Goal: Information Seeking & Learning: Learn about a topic

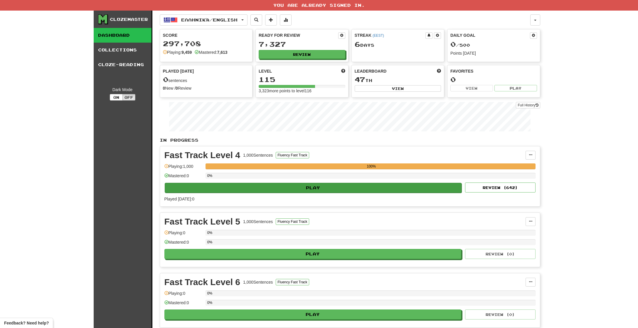
click at [338, 185] on button "Play" at bounding box center [313, 188] width 297 height 10
select select "**"
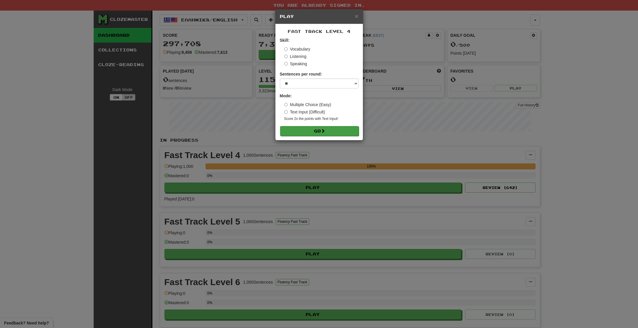
click at [321, 133] on button "Go" at bounding box center [319, 131] width 79 height 10
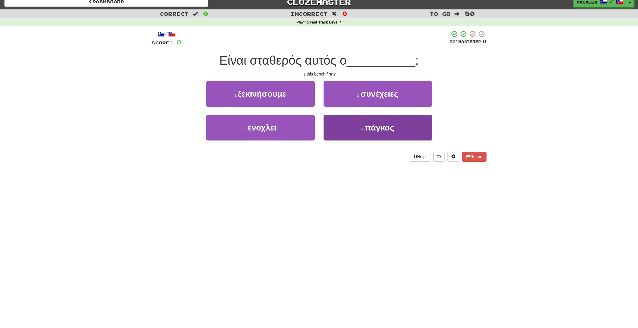
scroll to position [6, 0]
click at [378, 131] on span "πάγκος" at bounding box center [379, 127] width 29 height 9
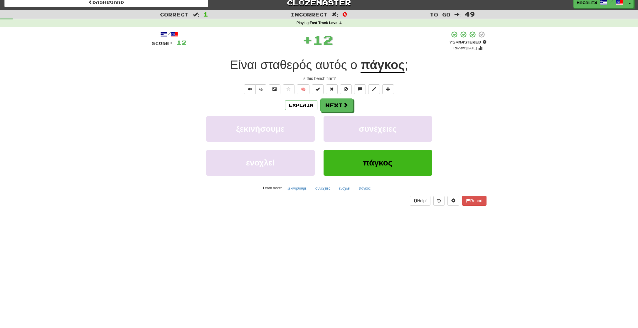
scroll to position [5, 0]
click at [331, 106] on button "Next" at bounding box center [337, 106] width 33 height 14
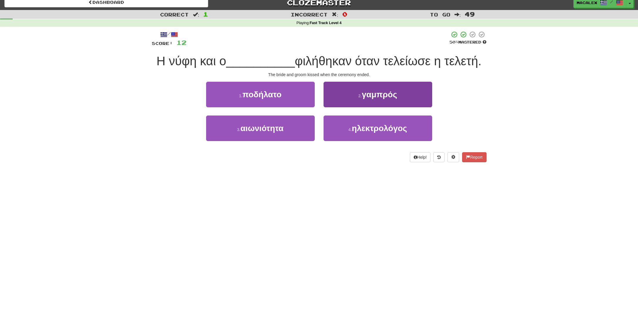
click at [373, 97] on span "γαμπρός" at bounding box center [379, 94] width 35 height 9
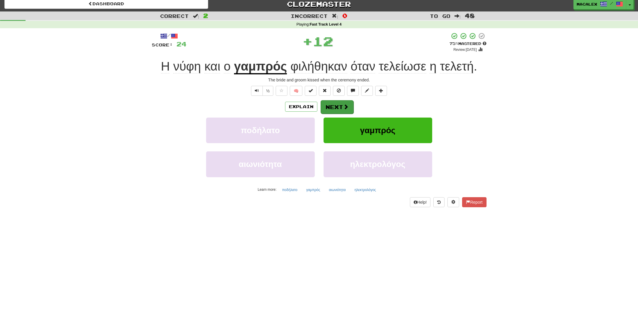
scroll to position [7, 0]
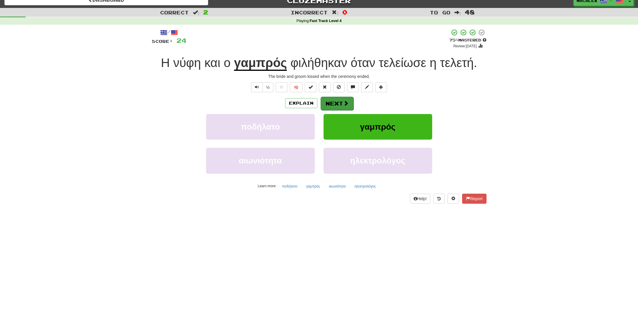
click at [343, 104] on span at bounding box center [345, 102] width 5 height 5
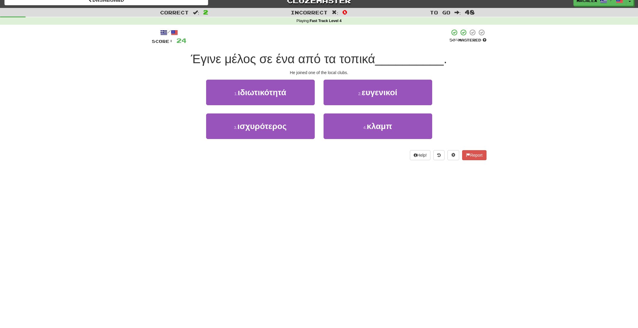
scroll to position [7, 0]
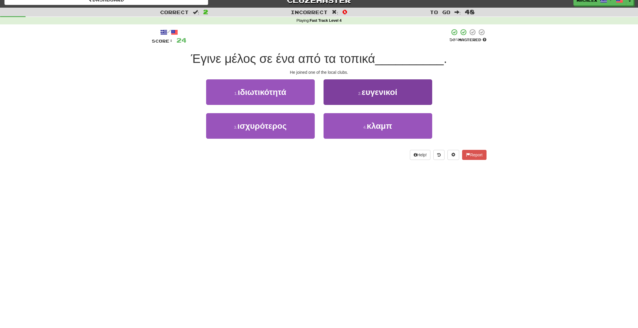
click at [376, 128] on span "κλαμπ" at bounding box center [380, 125] width 26 height 9
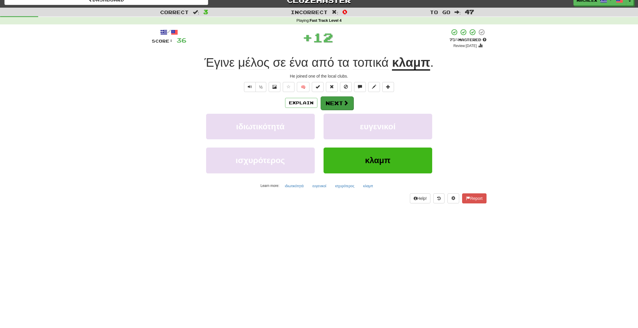
click at [337, 101] on button "Next" at bounding box center [337, 103] width 33 height 14
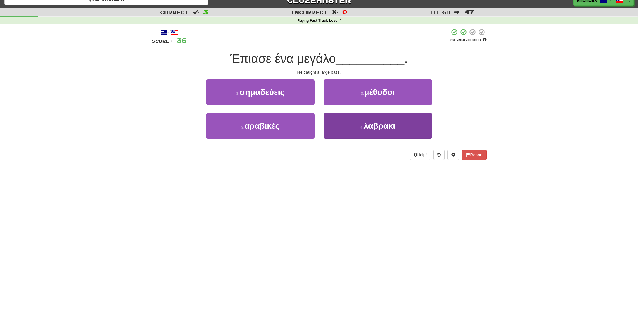
click at [375, 126] on span "λαβράκι" at bounding box center [379, 125] width 31 height 9
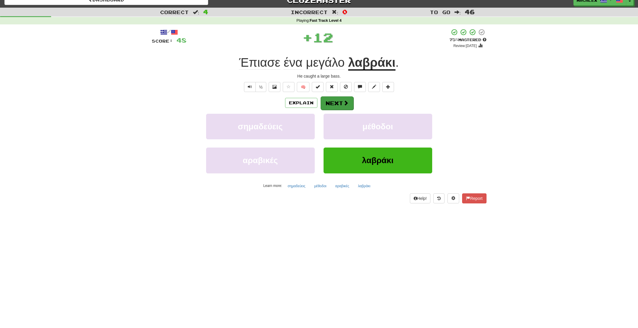
click at [332, 103] on button "Next" at bounding box center [337, 103] width 33 height 14
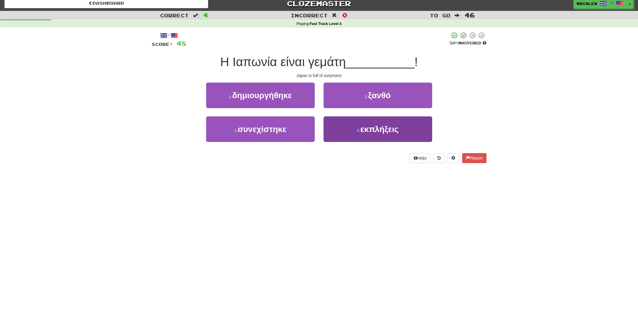
scroll to position [3, 0]
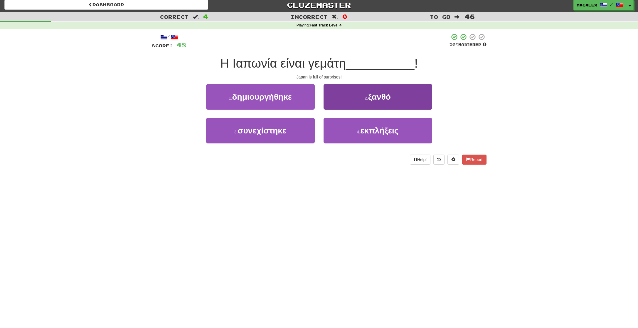
click at [372, 130] on span "εκπλήξεις" at bounding box center [379, 130] width 38 height 9
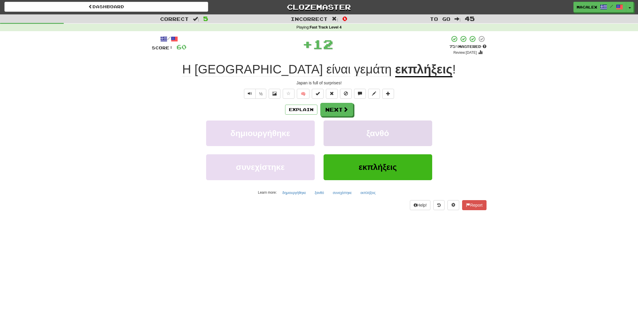
scroll to position [0, 0]
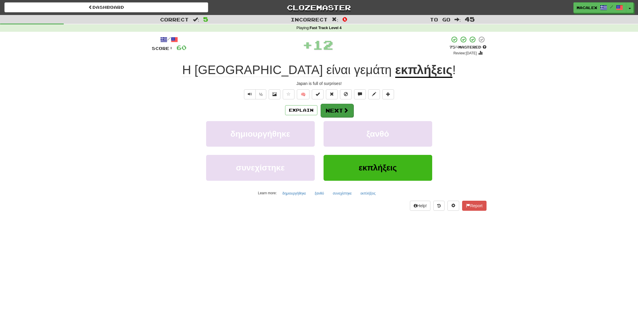
click at [338, 109] on button "Next" at bounding box center [337, 111] width 33 height 14
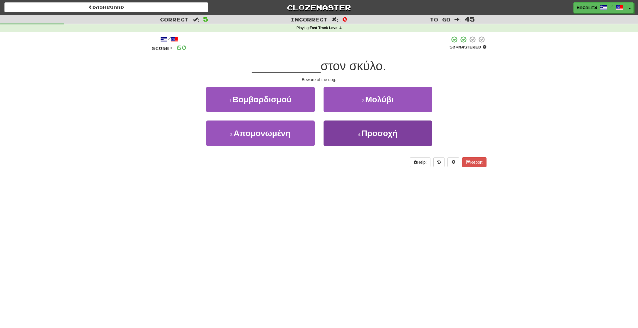
click at [387, 129] on span "Προσοχή" at bounding box center [379, 133] width 36 height 9
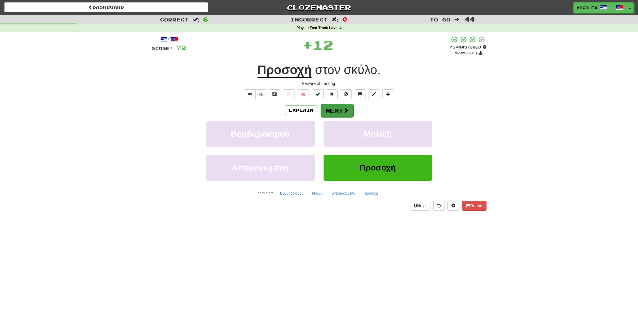
click at [344, 110] on span at bounding box center [345, 109] width 5 height 5
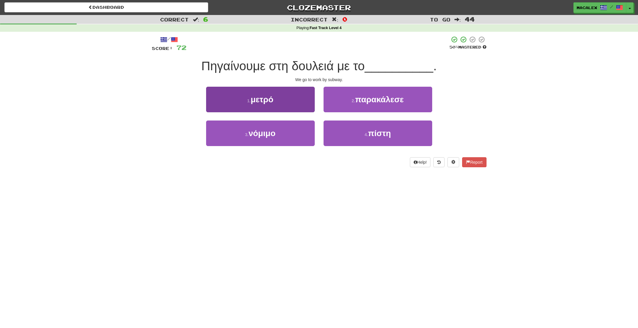
click at [303, 107] on button "1 . μετρό" at bounding box center [260, 100] width 109 height 26
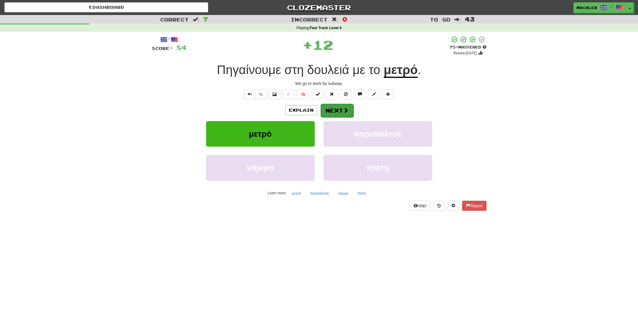
click at [331, 110] on button "Next" at bounding box center [337, 111] width 33 height 14
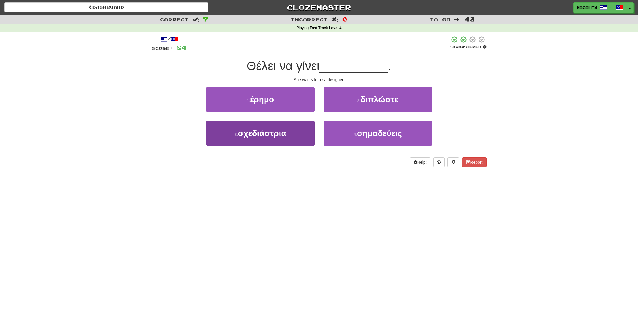
click at [253, 134] on span "σχεδιάστρια" at bounding box center [262, 133] width 48 height 9
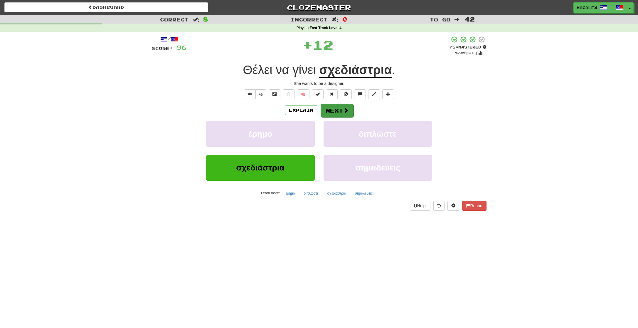
click at [338, 112] on button "Next" at bounding box center [337, 111] width 33 height 14
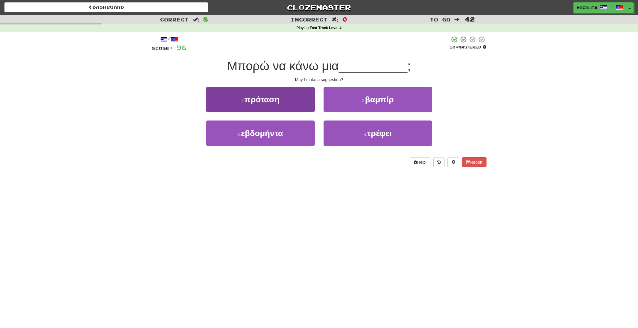
click at [264, 107] on button "1 . πρόταση" at bounding box center [260, 100] width 109 height 26
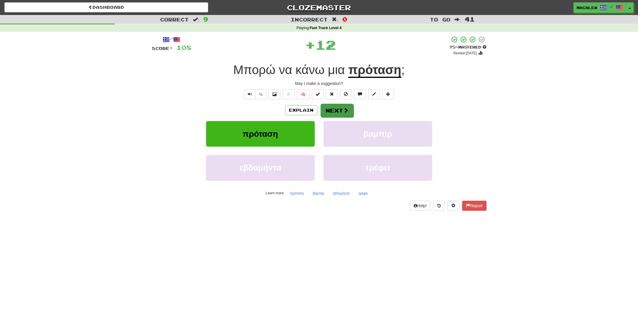
click at [328, 113] on button "Next" at bounding box center [337, 111] width 33 height 14
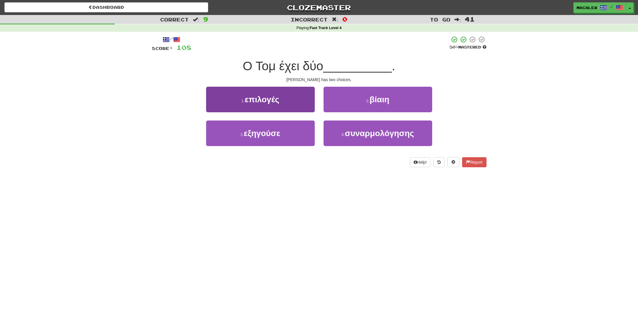
click at [264, 104] on button "1 . επιλογές" at bounding box center [260, 100] width 109 height 26
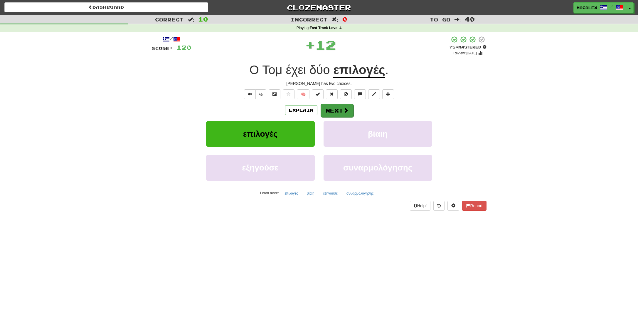
click at [329, 112] on button "Next" at bounding box center [337, 111] width 33 height 14
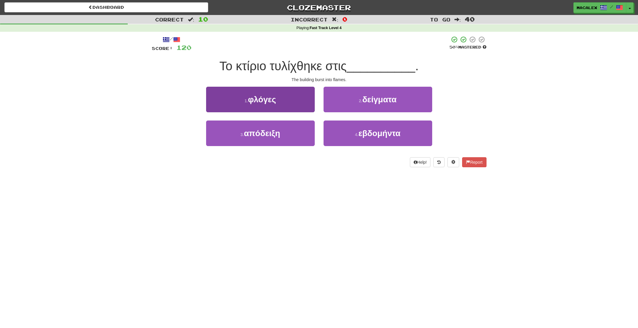
scroll to position [0, 0]
click at [256, 103] on span "φλόγες" at bounding box center [262, 99] width 28 height 9
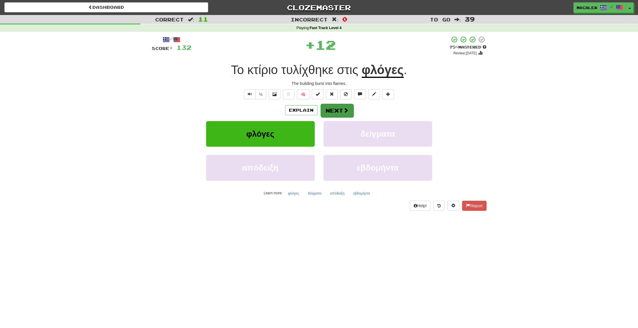
click at [343, 111] on span at bounding box center [345, 109] width 5 height 5
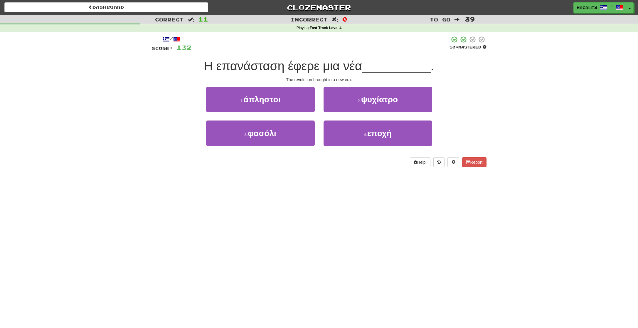
scroll to position [0, 0]
click at [373, 136] on span "εποχή" at bounding box center [379, 133] width 24 height 9
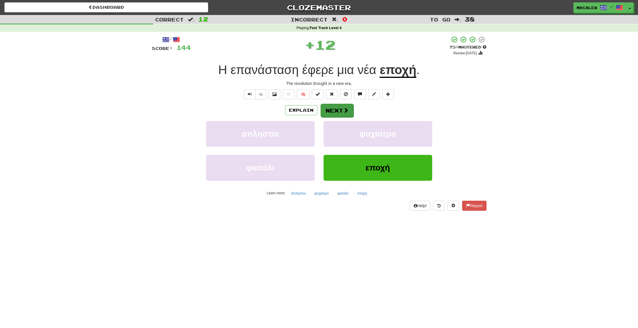
click at [331, 109] on button "Next" at bounding box center [337, 111] width 33 height 14
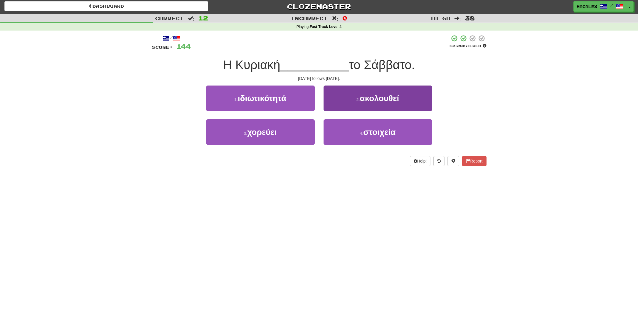
click at [357, 99] on small "2 ." at bounding box center [358, 99] width 4 height 5
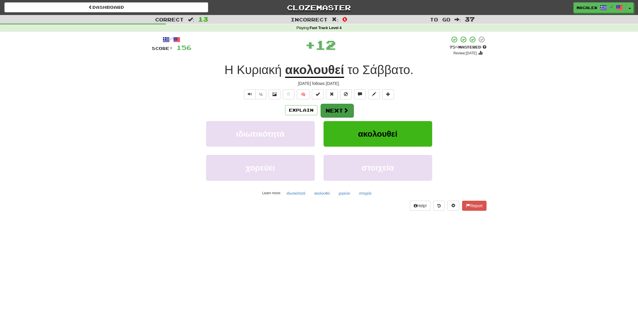
click at [339, 106] on button "Next" at bounding box center [337, 111] width 33 height 14
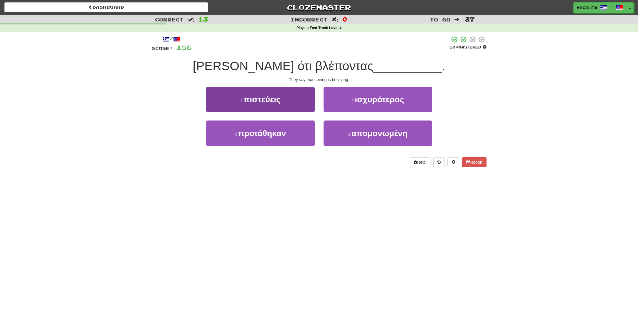
click at [256, 106] on button "1 . πιστεύεις" at bounding box center [260, 100] width 109 height 26
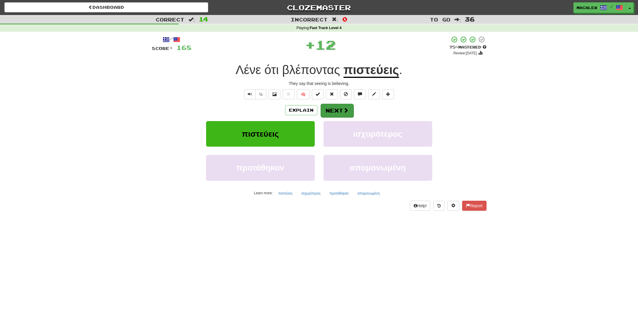
scroll to position [0, 0]
click at [339, 111] on button "Next" at bounding box center [337, 111] width 33 height 14
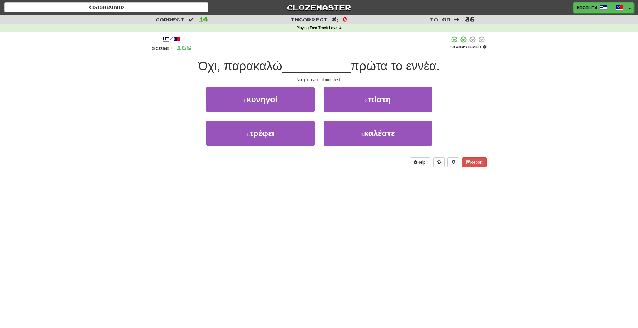
scroll to position [0, 0]
click at [134, 96] on div "Correct : 14 Incorrect : 0 To go : 36 Playing : Fast Track Level 4 / Score: 168…" at bounding box center [319, 95] width 638 height 160
click at [378, 100] on span "πίστη" at bounding box center [379, 99] width 23 height 9
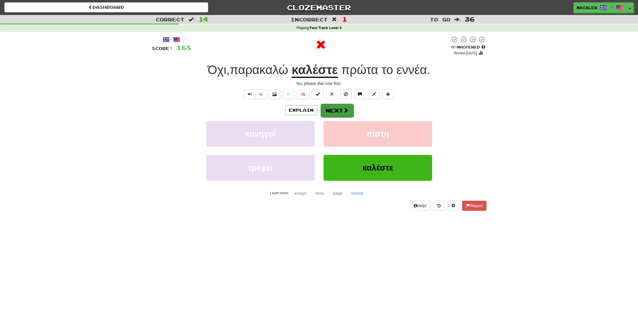
click at [340, 111] on button "Next" at bounding box center [337, 111] width 33 height 14
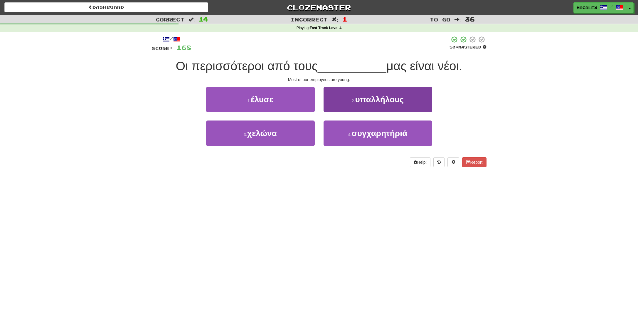
click at [362, 105] on button "2 . υπαλλήλους" at bounding box center [377, 100] width 109 height 26
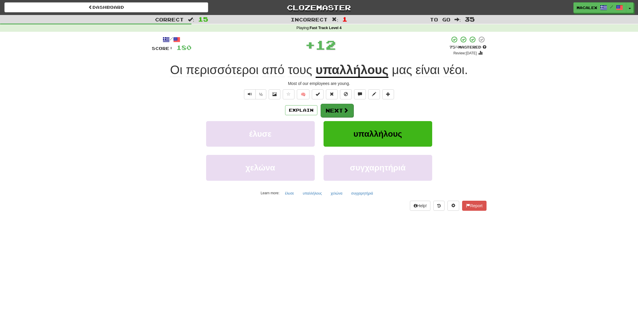
click at [345, 112] on span at bounding box center [345, 109] width 5 height 5
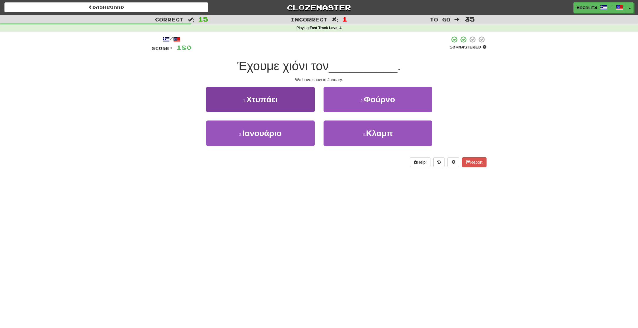
scroll to position [0, 0]
click at [263, 136] on span "Ιανουάριο" at bounding box center [261, 133] width 39 height 9
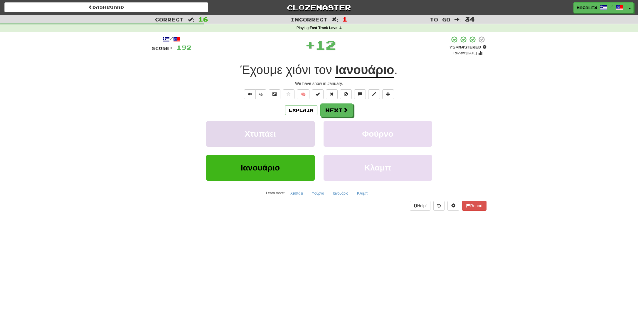
scroll to position [0, 0]
click at [334, 112] on button "Next" at bounding box center [337, 111] width 33 height 14
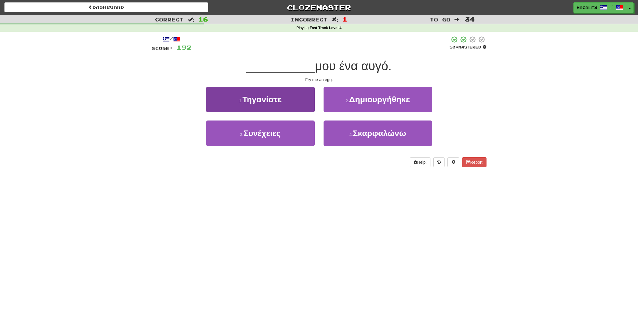
click at [235, 101] on button "1 . Τηγανίστε" at bounding box center [260, 100] width 109 height 26
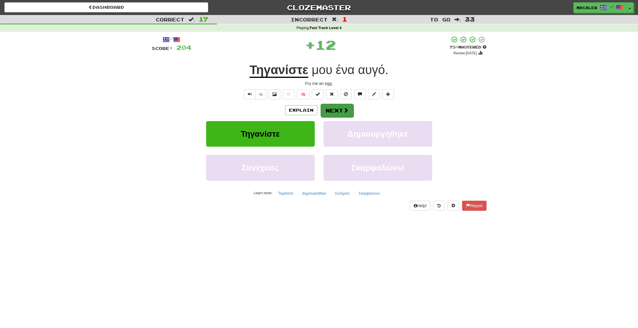
click at [326, 110] on button "Next" at bounding box center [337, 111] width 33 height 14
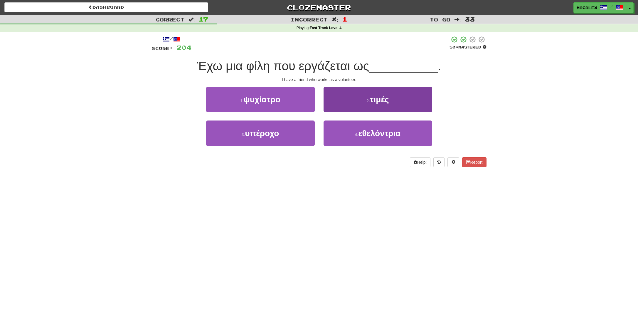
click at [365, 134] on span "εθελόντρια" at bounding box center [379, 133] width 42 height 9
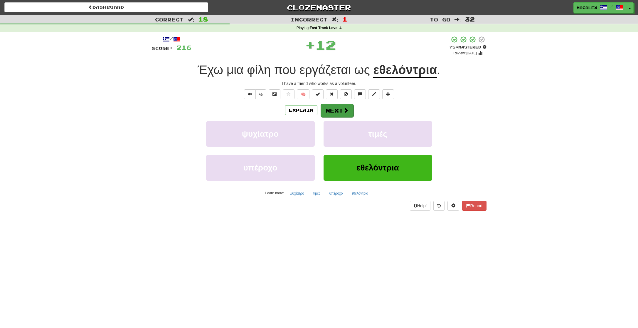
scroll to position [0, 0]
click at [337, 111] on button "Next" at bounding box center [337, 110] width 33 height 14
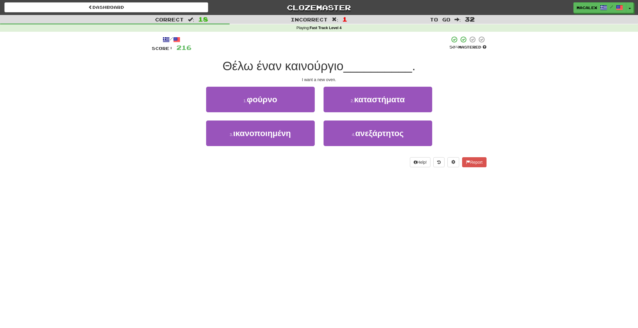
click at [269, 101] on span "φούρνο" at bounding box center [262, 99] width 30 height 9
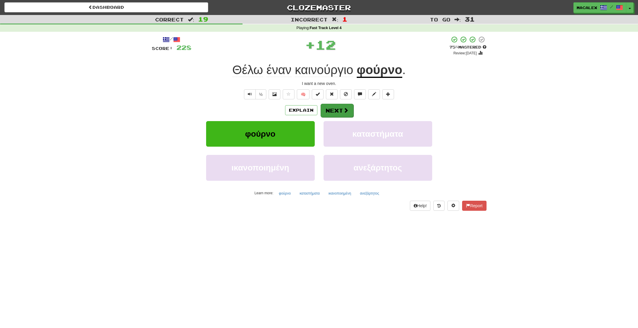
scroll to position [0, 0]
click at [336, 109] on button "Next" at bounding box center [337, 111] width 33 height 14
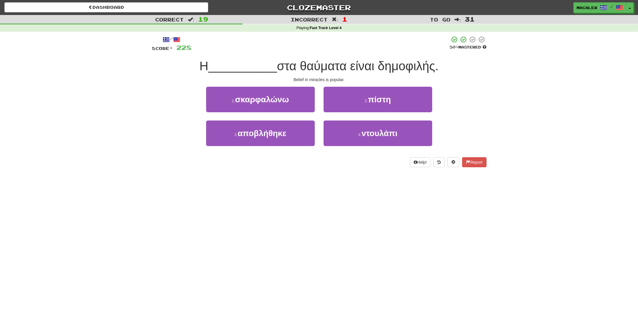
click at [362, 102] on button "2 . πίστη" at bounding box center [377, 100] width 109 height 26
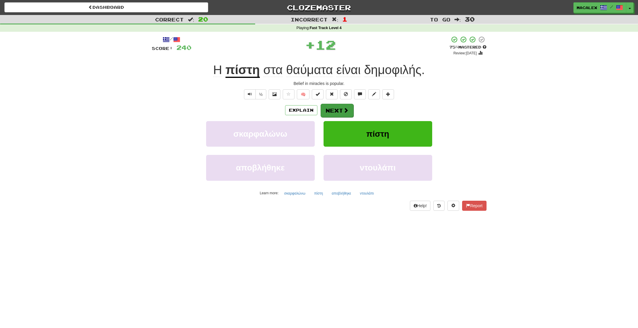
click at [341, 111] on button "Next" at bounding box center [337, 111] width 33 height 14
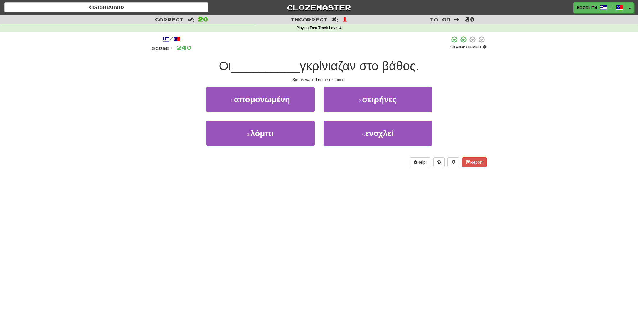
click at [365, 102] on span "σειρήνες" at bounding box center [379, 99] width 35 height 9
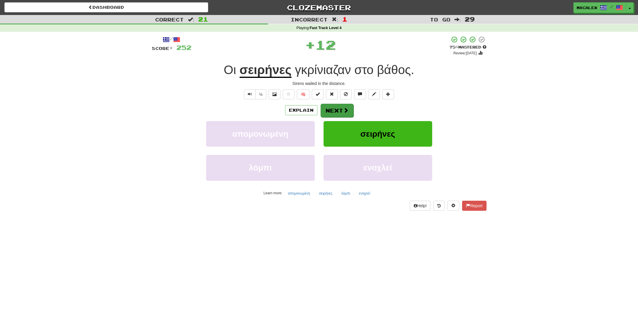
drag, startPoint x: 318, startPoint y: 109, endPoint x: 329, endPoint y: 111, distance: 10.7
click at [318, 109] on div "Explain Next" at bounding box center [319, 110] width 335 height 14
click at [329, 110] on button "Next" at bounding box center [337, 111] width 33 height 14
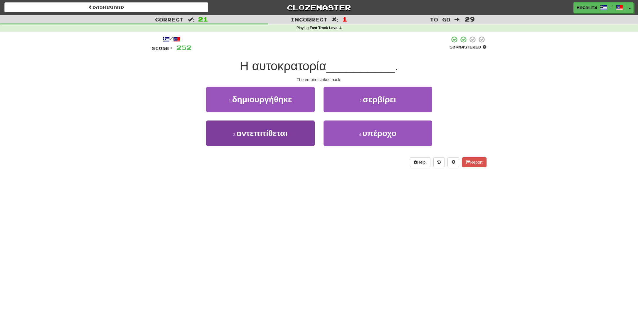
click at [265, 134] on span "αντεπιτίθεται" at bounding box center [262, 133] width 51 height 9
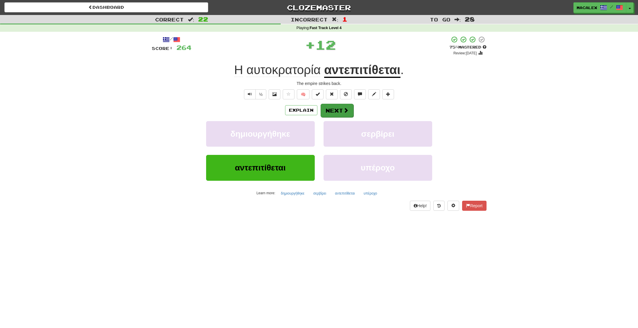
click at [337, 110] on button "Next" at bounding box center [337, 111] width 33 height 14
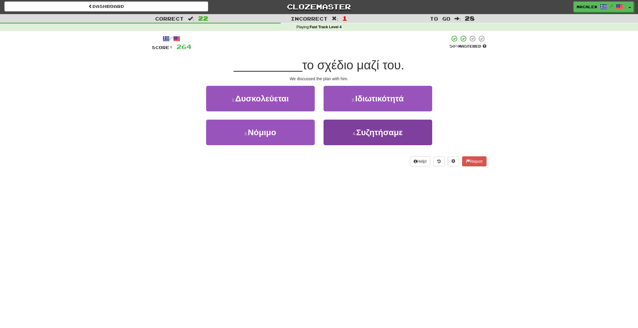
scroll to position [0, 0]
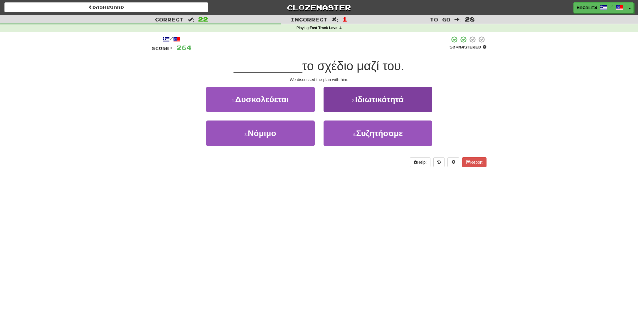
click at [362, 133] on span "Συζητήσαμε" at bounding box center [379, 133] width 47 height 9
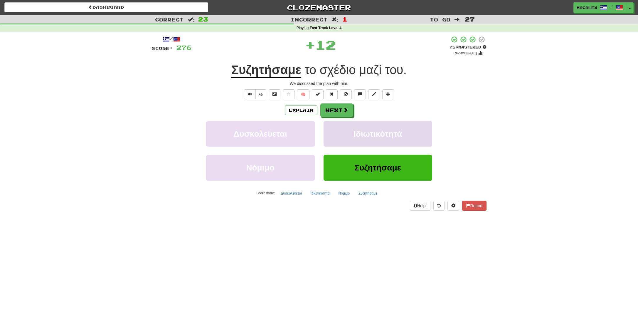
scroll to position [0, 0]
click at [337, 110] on button "Next" at bounding box center [337, 111] width 33 height 14
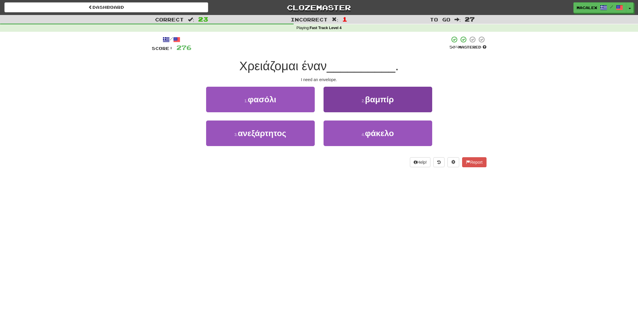
click at [363, 137] on button "4 . φάκελο" at bounding box center [377, 133] width 109 height 26
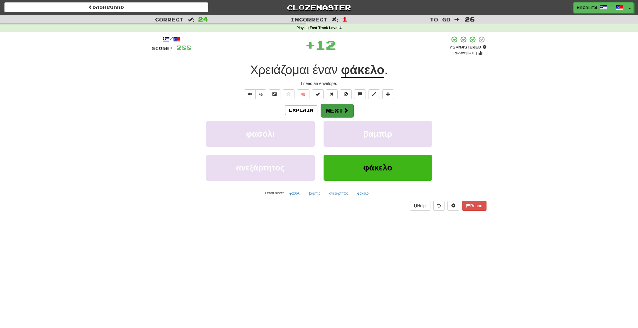
click at [335, 113] on button "Next" at bounding box center [337, 111] width 33 height 14
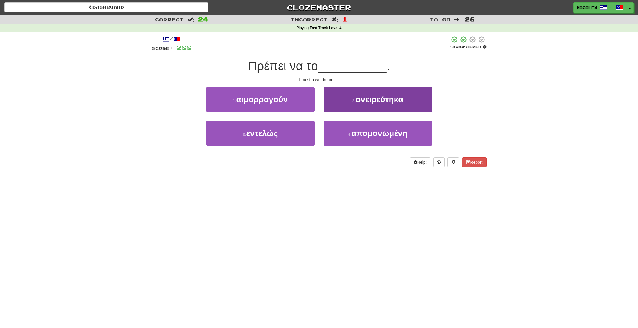
click at [348, 104] on button "2 . ονειρεύτηκα" at bounding box center [377, 100] width 109 height 26
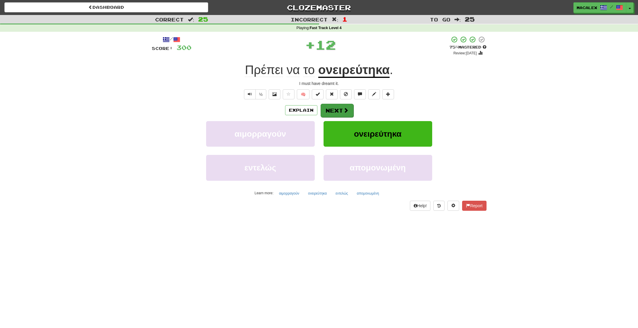
scroll to position [0, 0]
click at [335, 112] on button "Next" at bounding box center [337, 111] width 33 height 14
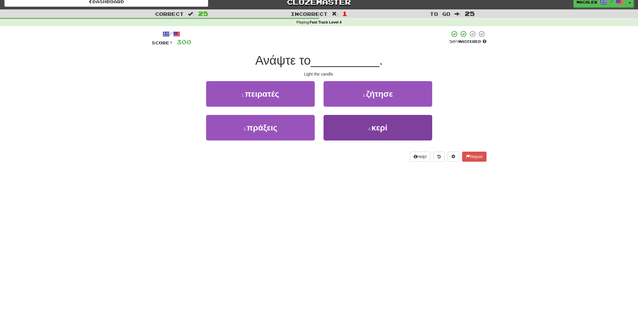
scroll to position [3, 0]
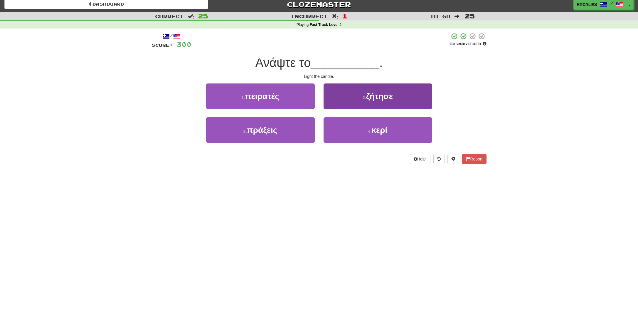
click at [359, 134] on button "4 . κερί" at bounding box center [377, 130] width 109 height 26
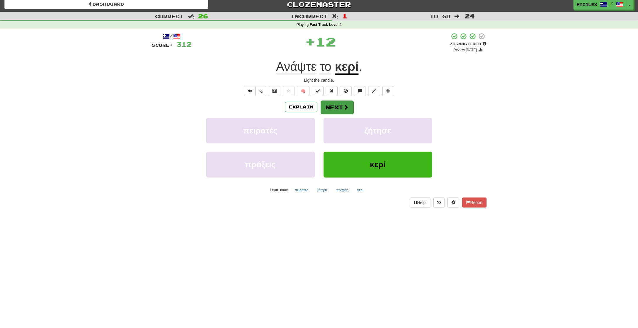
click at [335, 110] on button "Next" at bounding box center [337, 107] width 33 height 14
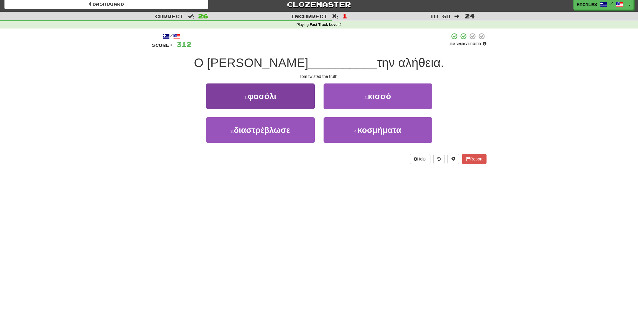
click at [242, 131] on span "διαστρέβλωσε" at bounding box center [262, 129] width 56 height 9
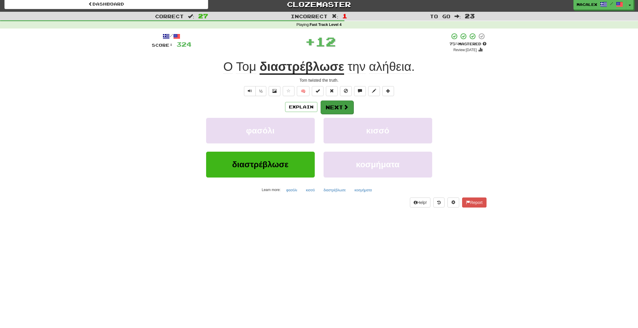
click at [334, 107] on button "Next" at bounding box center [337, 107] width 33 height 14
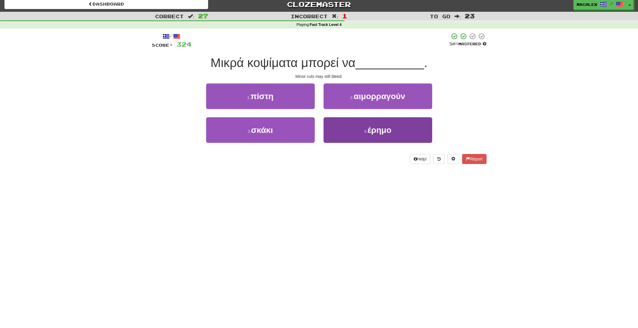
click at [375, 132] on span "έρημο" at bounding box center [379, 129] width 24 height 9
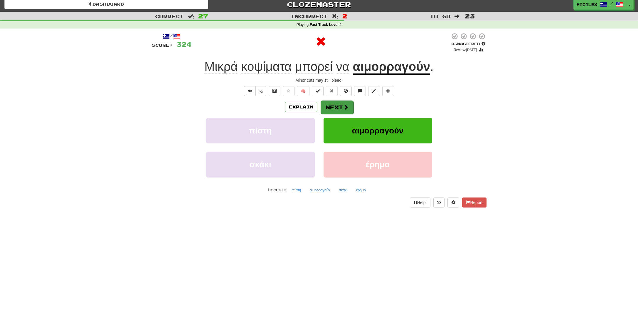
click at [344, 107] on span at bounding box center [345, 106] width 5 height 5
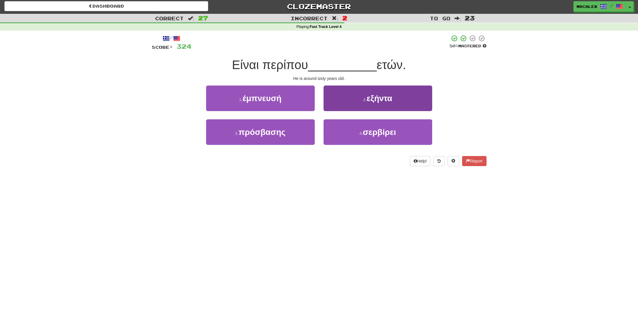
click at [363, 94] on button "2 . εξήντα" at bounding box center [377, 98] width 109 height 26
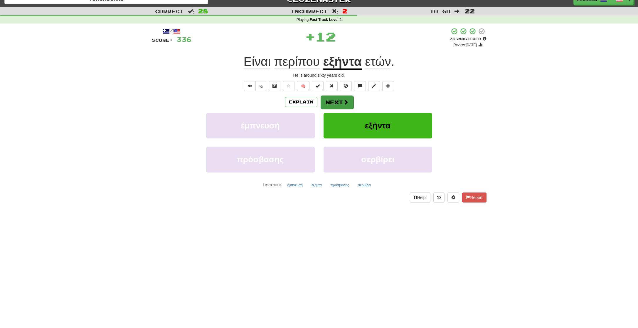
click at [350, 106] on button "Next" at bounding box center [337, 102] width 33 height 14
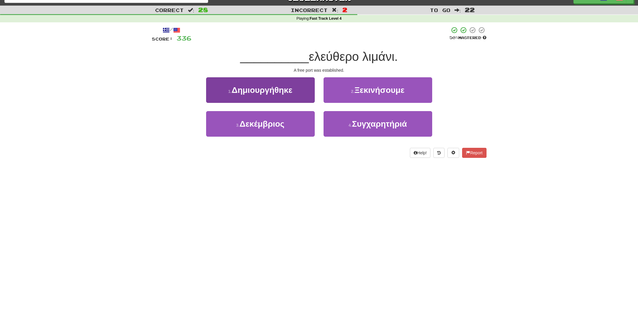
click at [262, 90] on span "Δημιουργήθηκε" at bounding box center [262, 89] width 61 height 9
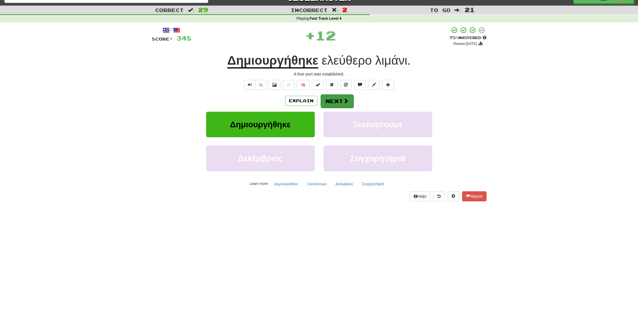
click at [331, 101] on button "Next" at bounding box center [337, 101] width 33 height 14
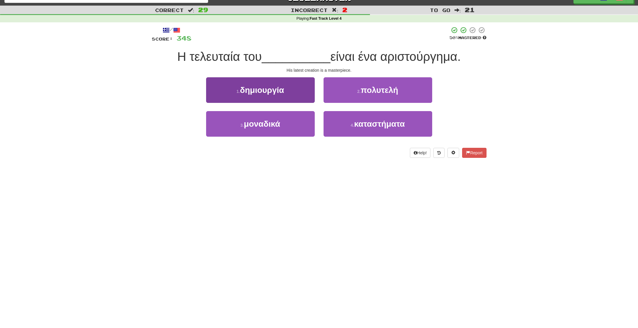
click at [263, 96] on button "1 . δημιουργία" at bounding box center [260, 90] width 109 height 26
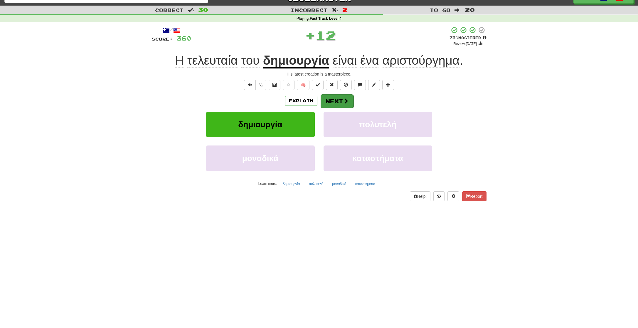
click at [333, 100] on button "Next" at bounding box center [337, 101] width 33 height 14
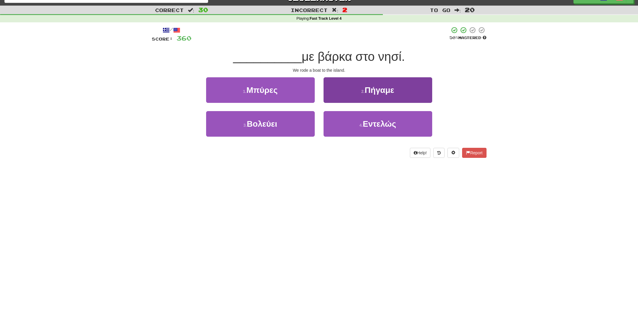
click at [379, 95] on button "2 . Πήγαμε" at bounding box center [377, 90] width 109 height 26
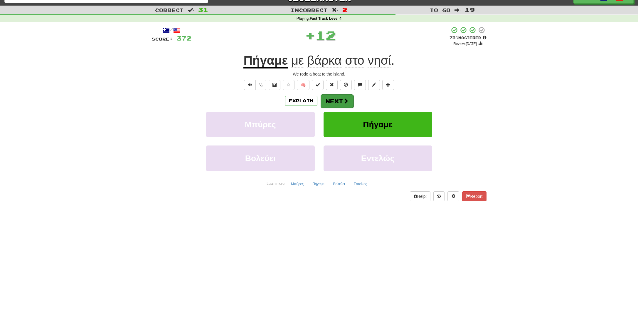
click at [342, 103] on button "Next" at bounding box center [337, 101] width 33 height 14
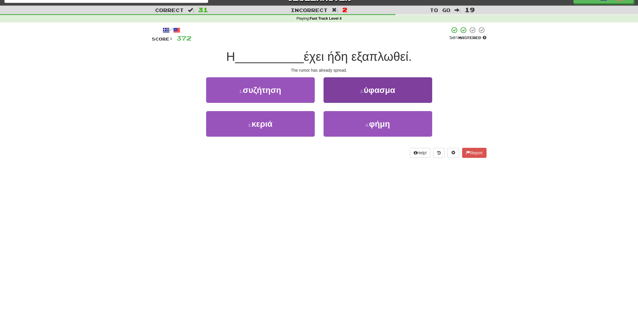
click at [367, 123] on small "4 ." at bounding box center [367, 125] width 4 height 5
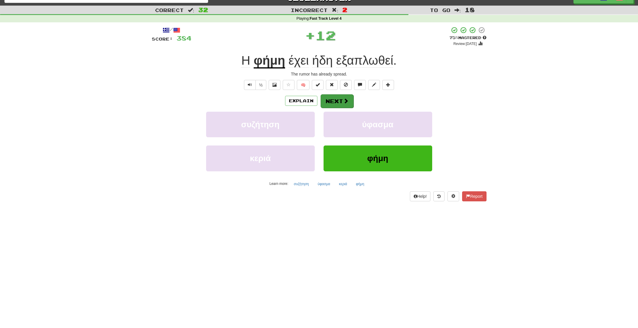
click at [334, 100] on button "Next" at bounding box center [337, 101] width 33 height 14
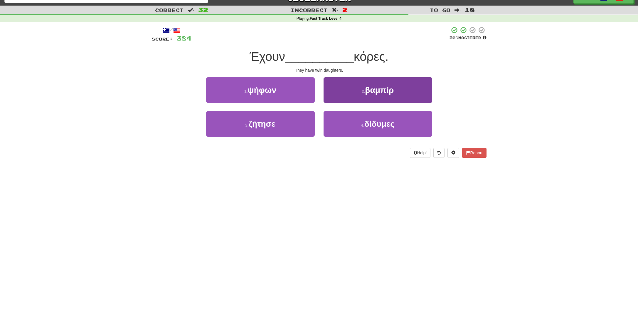
click at [366, 123] on span "δίδυμες" at bounding box center [379, 123] width 30 height 9
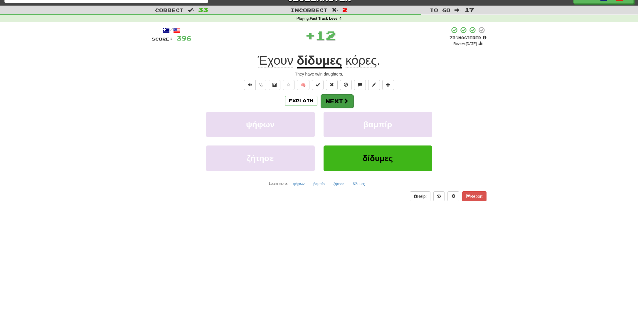
click at [324, 99] on button "Next" at bounding box center [337, 101] width 33 height 14
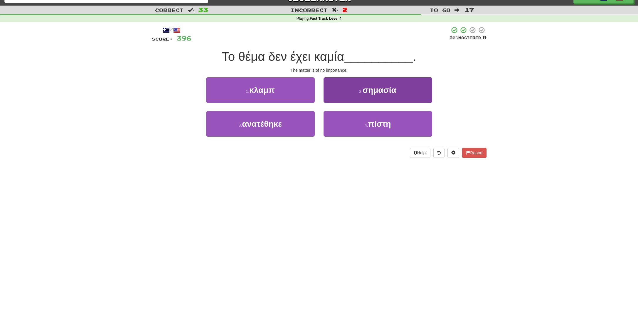
click at [369, 93] on span "σημασία" at bounding box center [380, 89] width 34 height 9
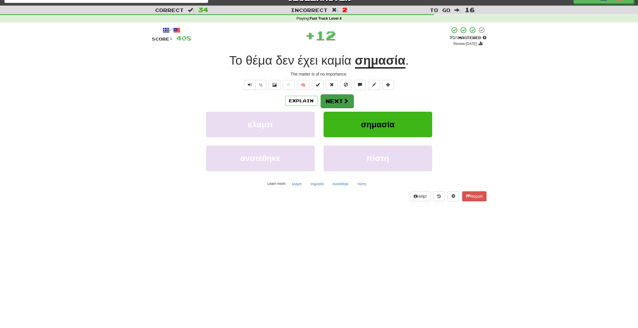
click at [342, 104] on button "Next" at bounding box center [337, 101] width 33 height 14
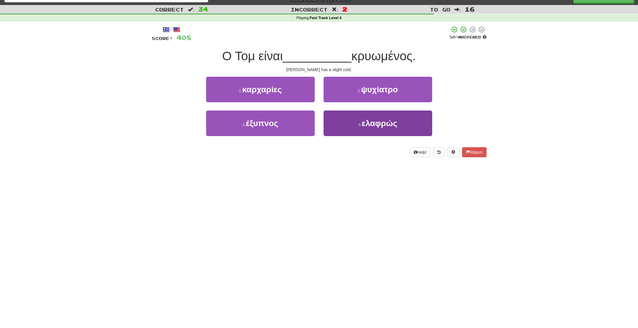
scroll to position [10, 0]
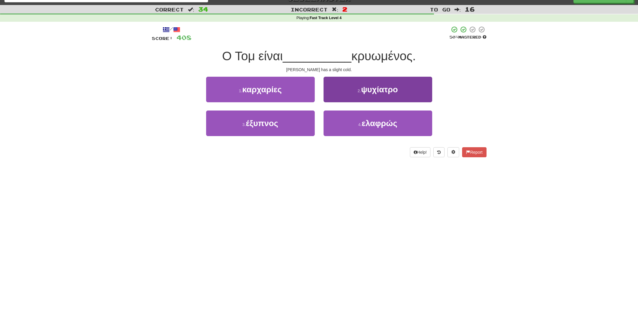
click at [379, 124] on span "ελαφρώς" at bounding box center [380, 123] width 36 height 9
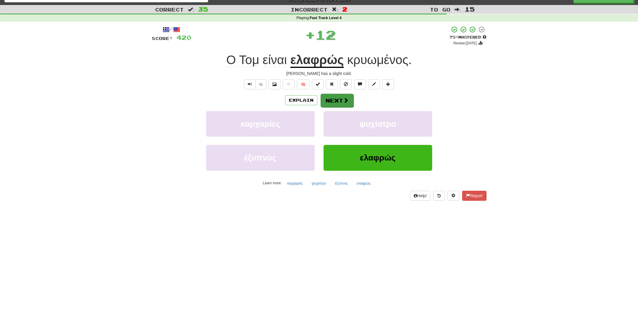
click at [340, 102] on button "Next" at bounding box center [337, 101] width 33 height 14
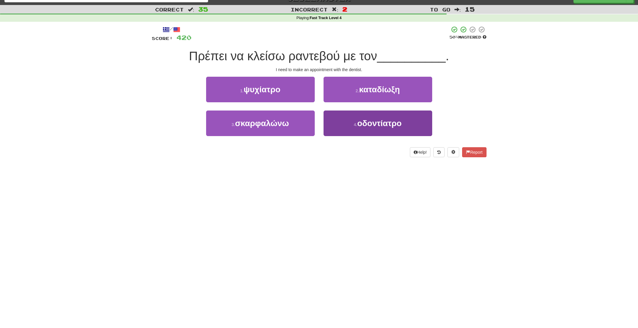
scroll to position [8, 0]
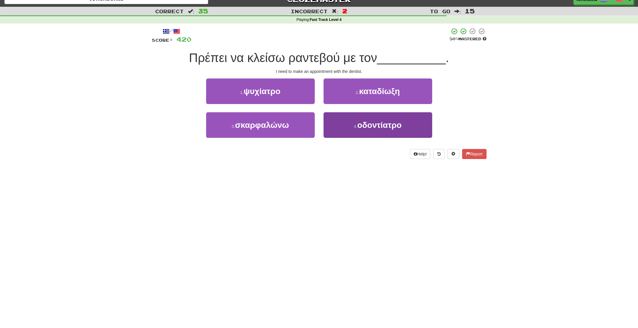
click at [353, 121] on button "4 . οδοντίατρο" at bounding box center [377, 125] width 109 height 26
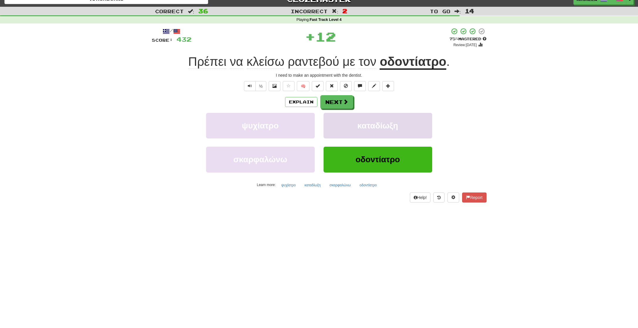
scroll to position [8, 0]
click at [333, 97] on button "Next" at bounding box center [337, 102] width 33 height 14
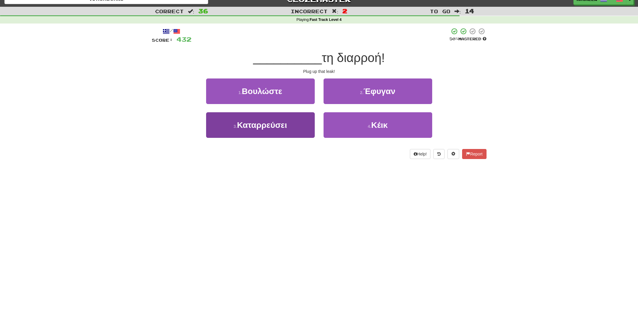
click at [254, 126] on span "Καταρρεύσει" at bounding box center [262, 124] width 50 height 9
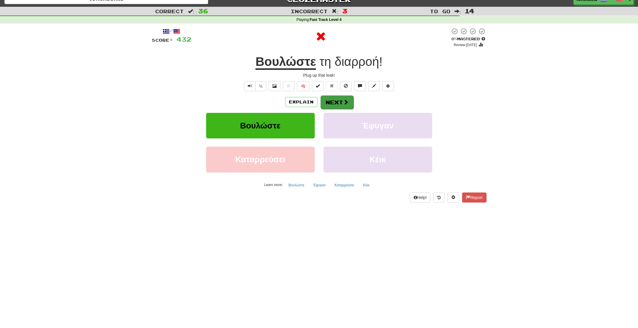
click at [328, 105] on button "Next" at bounding box center [337, 102] width 33 height 14
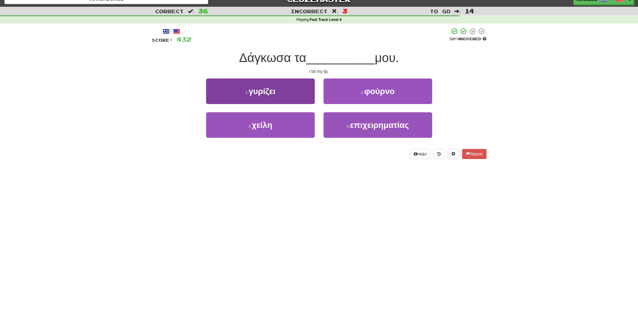
click at [259, 122] on span "χείλη" at bounding box center [262, 124] width 21 height 9
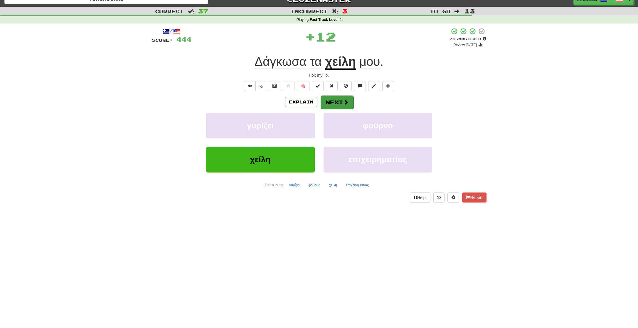
click at [323, 105] on button "Next" at bounding box center [337, 102] width 33 height 14
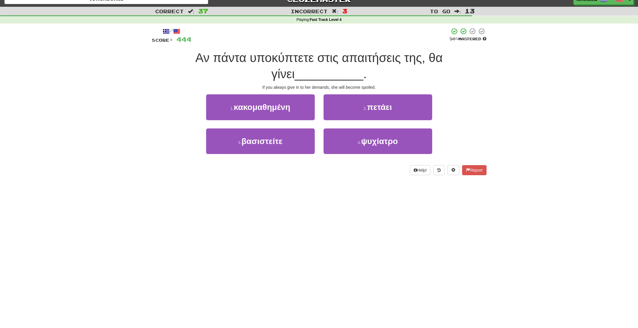
click at [267, 109] on span "κακομαθημένη" at bounding box center [262, 106] width 57 height 9
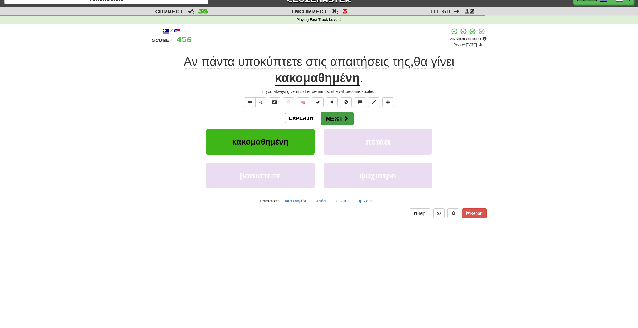
click at [333, 118] on button "Next" at bounding box center [337, 119] width 33 height 14
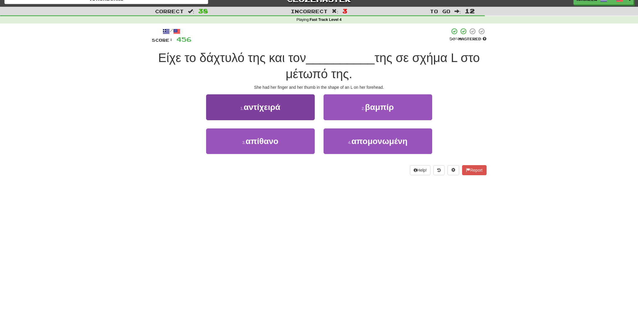
click at [260, 111] on button "1 . αντίχειρά" at bounding box center [260, 107] width 109 height 26
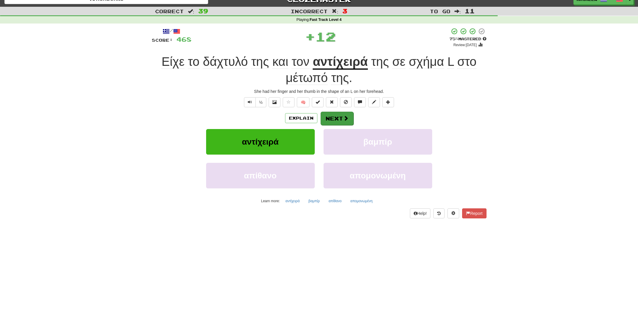
click at [340, 120] on button "Next" at bounding box center [337, 119] width 33 height 14
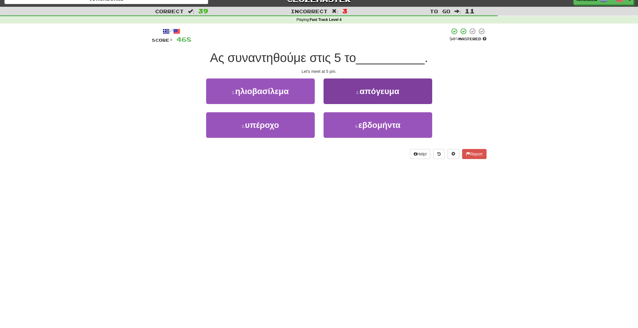
click at [349, 99] on button "2 . απόγευμα" at bounding box center [377, 91] width 109 height 26
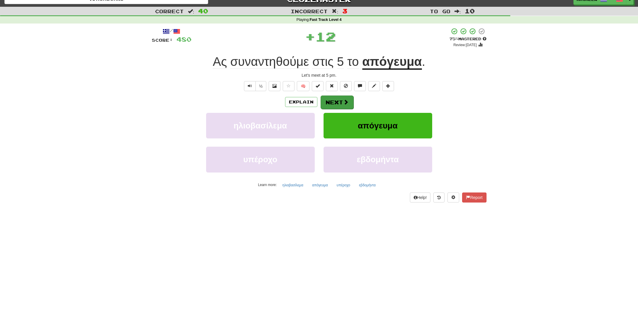
click at [347, 100] on span at bounding box center [345, 101] width 5 height 5
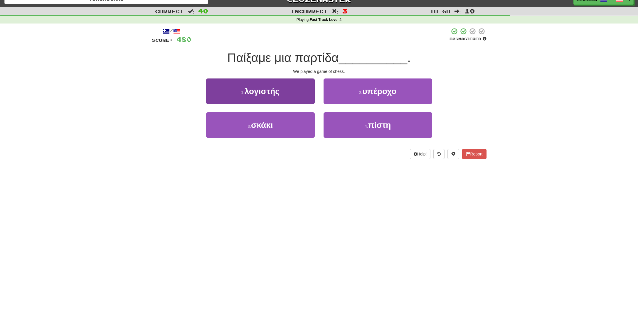
drag, startPoint x: 269, startPoint y: 131, endPoint x: 274, endPoint y: 128, distance: 5.6
click at [269, 131] on button "3 . σκάκι" at bounding box center [260, 125] width 109 height 26
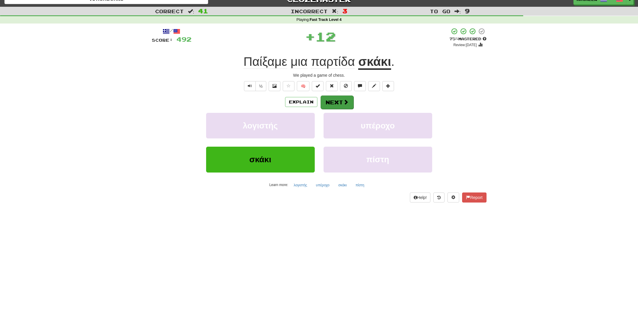
click at [342, 105] on button "Next" at bounding box center [337, 102] width 33 height 14
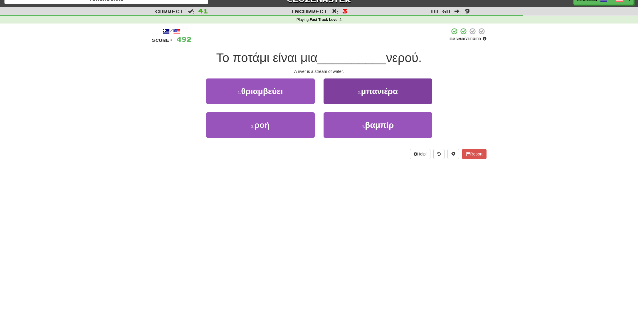
click at [369, 94] on span "μπανιέρα" at bounding box center [379, 91] width 37 height 9
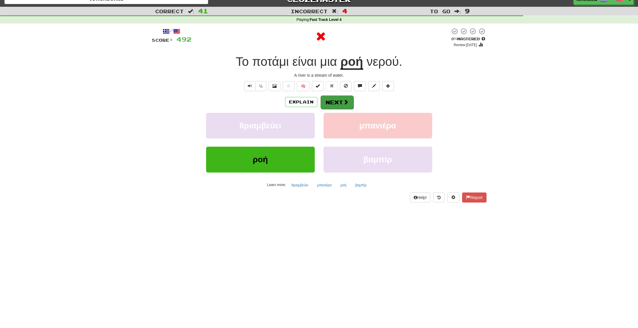
click at [345, 102] on span at bounding box center [345, 101] width 5 height 5
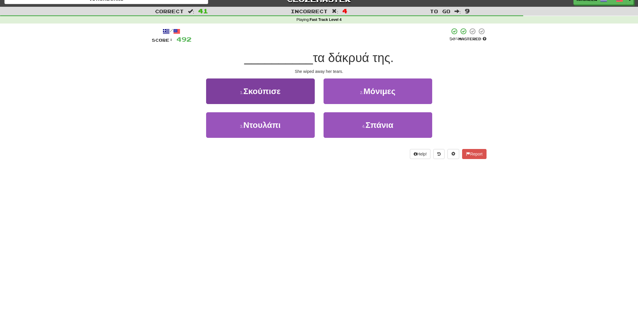
click at [264, 94] on span "Σκούπισε" at bounding box center [261, 91] width 37 height 9
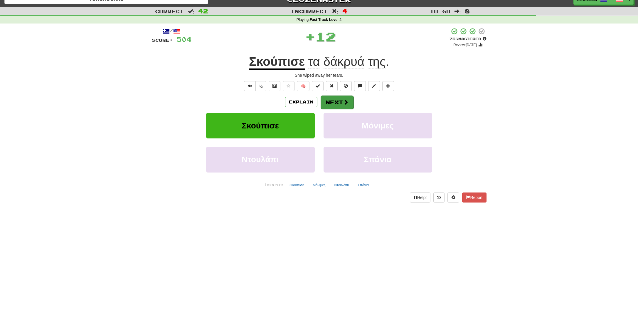
click at [331, 103] on button "Next" at bounding box center [337, 102] width 33 height 14
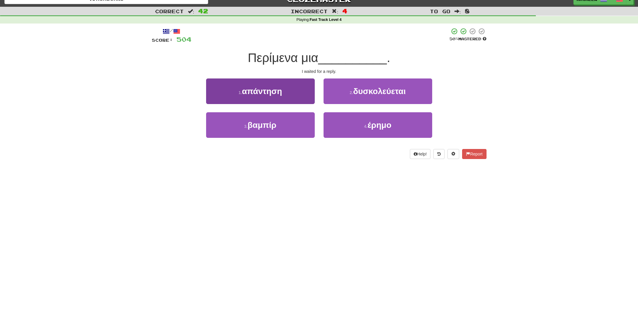
click at [246, 98] on button "1 . απάντηση" at bounding box center [260, 91] width 109 height 26
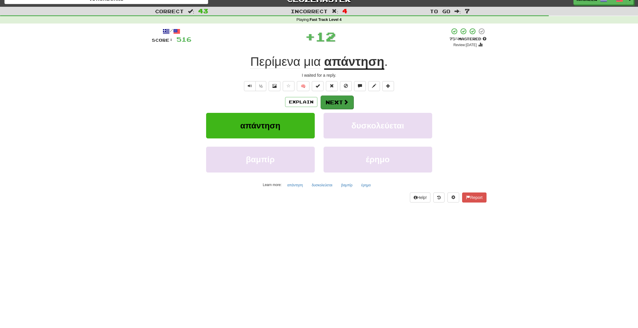
click at [323, 104] on button "Next" at bounding box center [337, 102] width 33 height 14
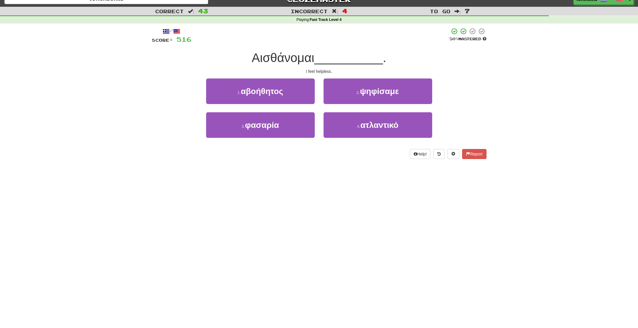
click at [258, 93] on span "αβοήθητος" at bounding box center [262, 91] width 42 height 9
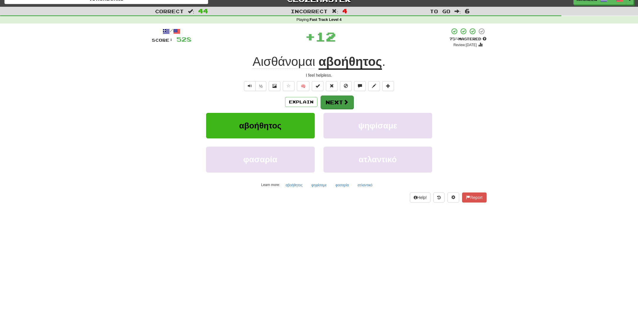
click at [328, 103] on button "Next" at bounding box center [337, 102] width 33 height 14
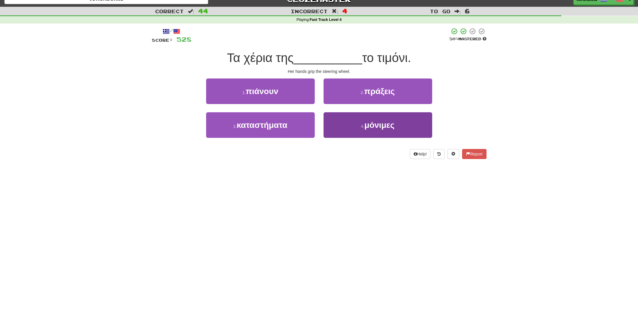
scroll to position [9, 0]
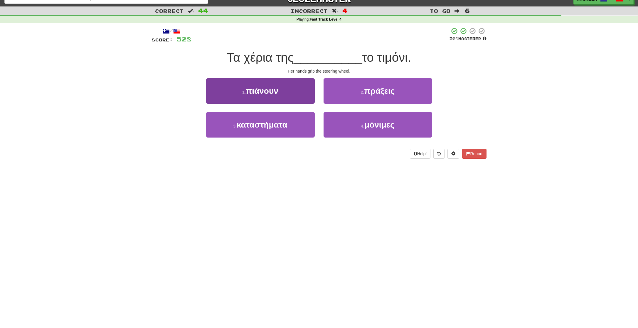
click at [258, 130] on button "3 . καταστήματα" at bounding box center [260, 125] width 109 height 26
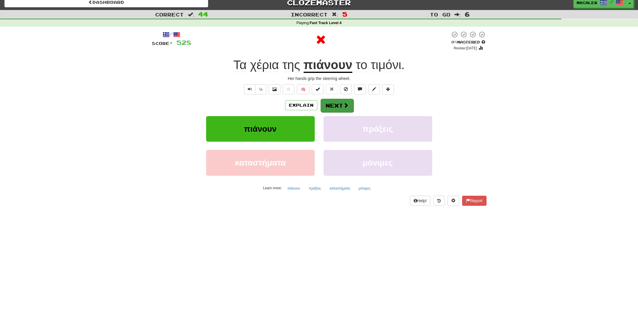
scroll to position [7, 0]
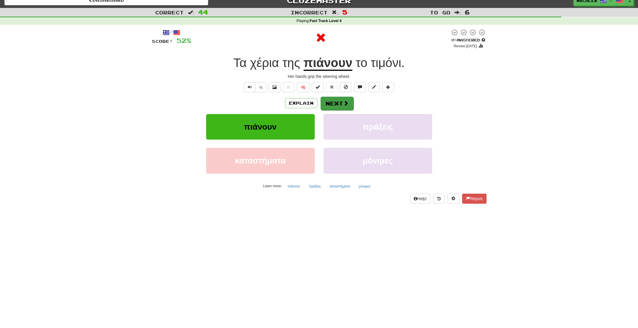
click at [340, 100] on button "Next" at bounding box center [337, 104] width 33 height 14
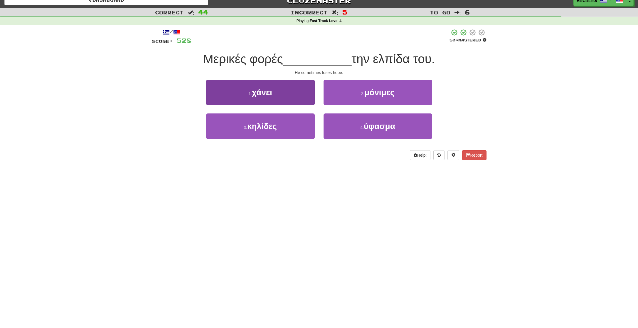
click at [244, 91] on button "1 . χάνει" at bounding box center [260, 93] width 109 height 26
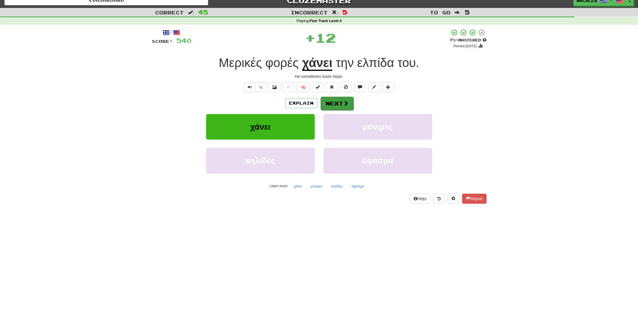
click at [336, 103] on button "Next" at bounding box center [337, 104] width 33 height 14
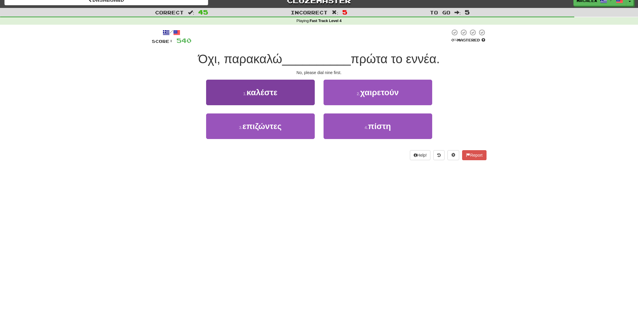
click at [256, 89] on span "καλέστε" at bounding box center [262, 92] width 31 height 9
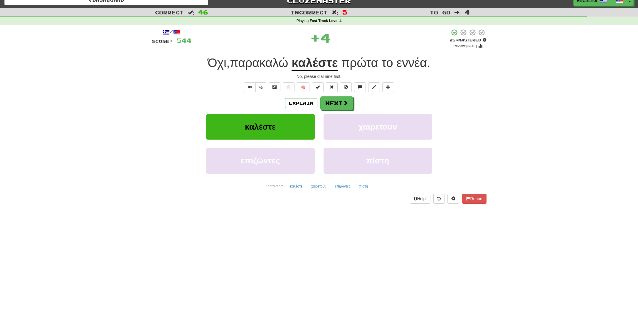
scroll to position [6, 0]
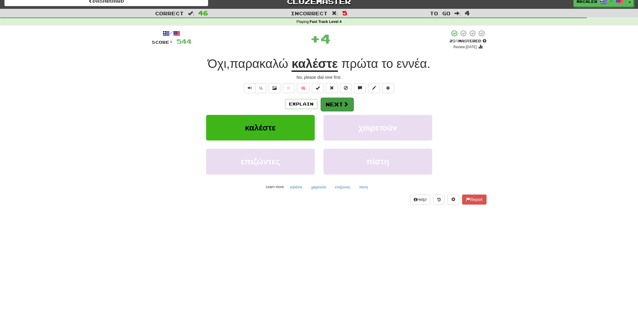
click at [327, 101] on button "Next" at bounding box center [337, 104] width 33 height 14
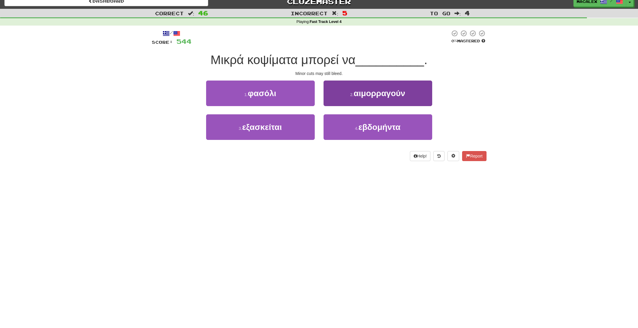
click at [347, 98] on button "2 . αιμορραγούν" at bounding box center [377, 93] width 109 height 26
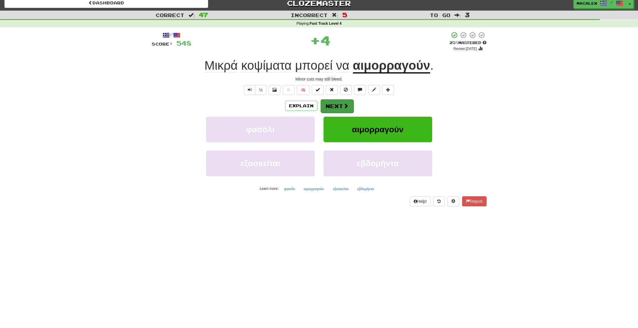
click at [329, 107] on button "Next" at bounding box center [337, 106] width 33 height 14
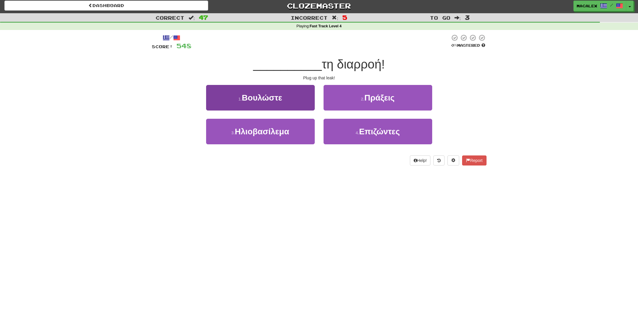
scroll to position [0, 0]
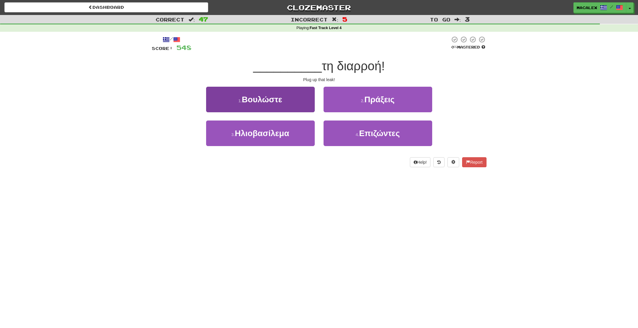
click at [273, 107] on button "1 . Βουλώστε" at bounding box center [260, 100] width 109 height 26
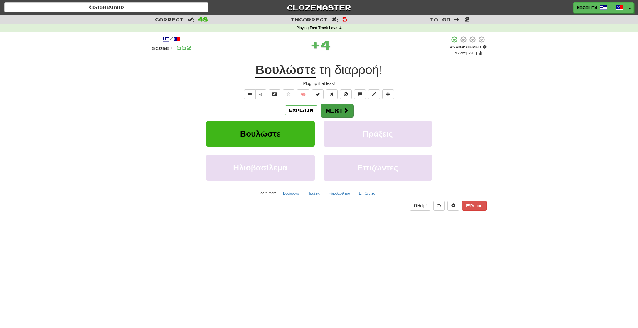
click at [336, 109] on button "Next" at bounding box center [337, 111] width 33 height 14
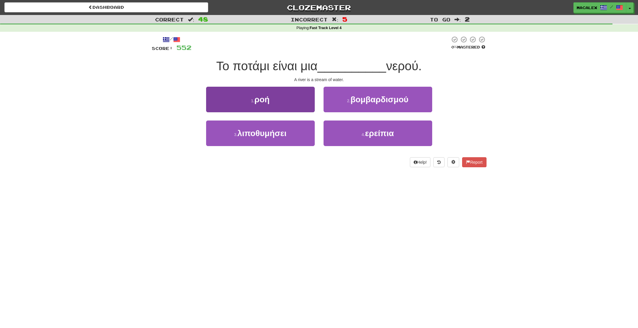
click at [246, 99] on button "1 . ροή" at bounding box center [260, 100] width 109 height 26
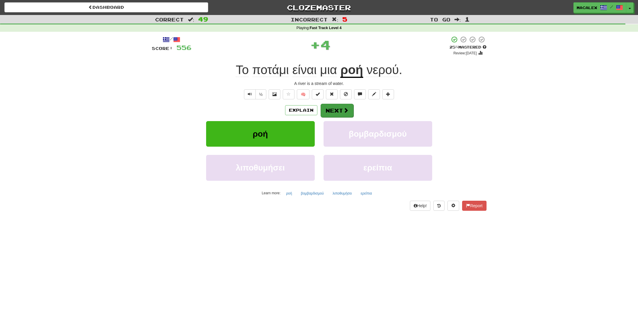
click at [335, 110] on button "Next" at bounding box center [337, 111] width 33 height 14
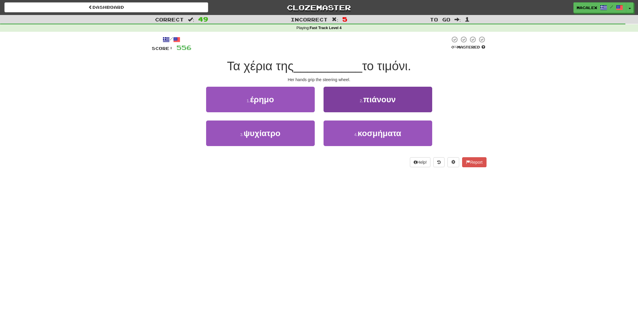
click at [342, 106] on button "2 . πιάνουν" at bounding box center [377, 100] width 109 height 26
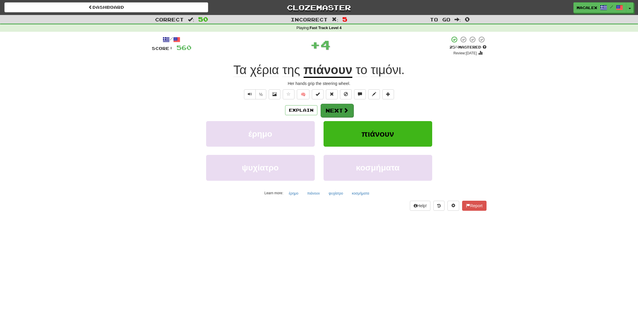
click at [335, 109] on button "Next" at bounding box center [337, 111] width 33 height 14
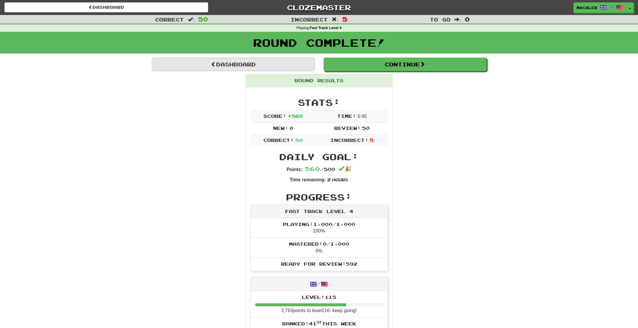
click at [214, 68] on link "Dashboard" at bounding box center [233, 65] width 163 height 14
